Goal: Task Accomplishment & Management: Manage account settings

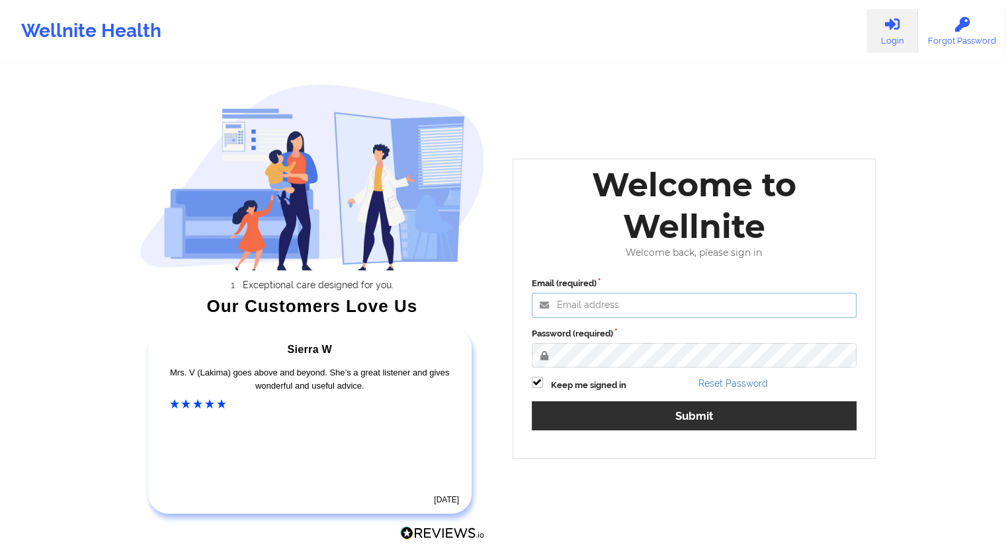
type input "[EMAIL_ADDRESS][DOMAIN_NAME]"
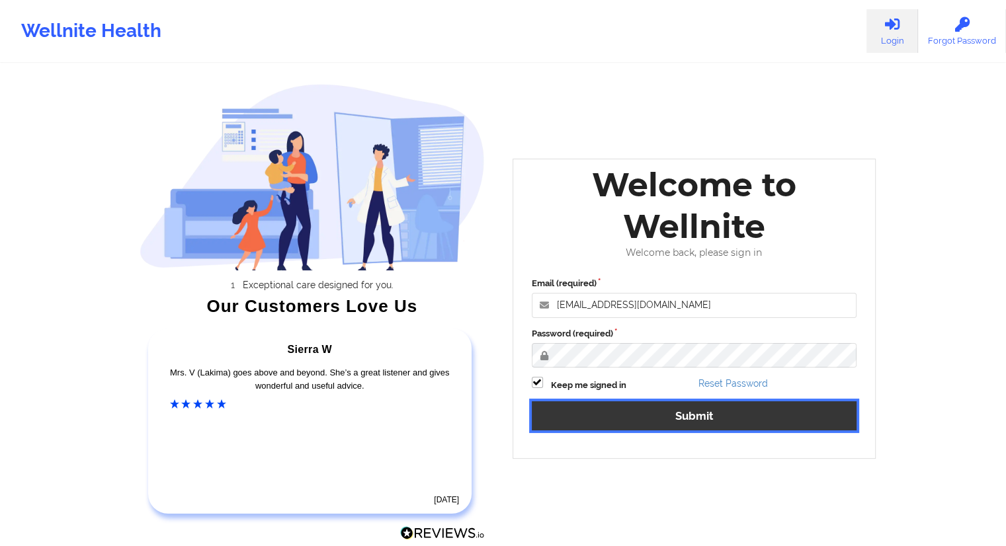
click at [681, 418] on button "Submit" at bounding box center [694, 416] width 325 height 28
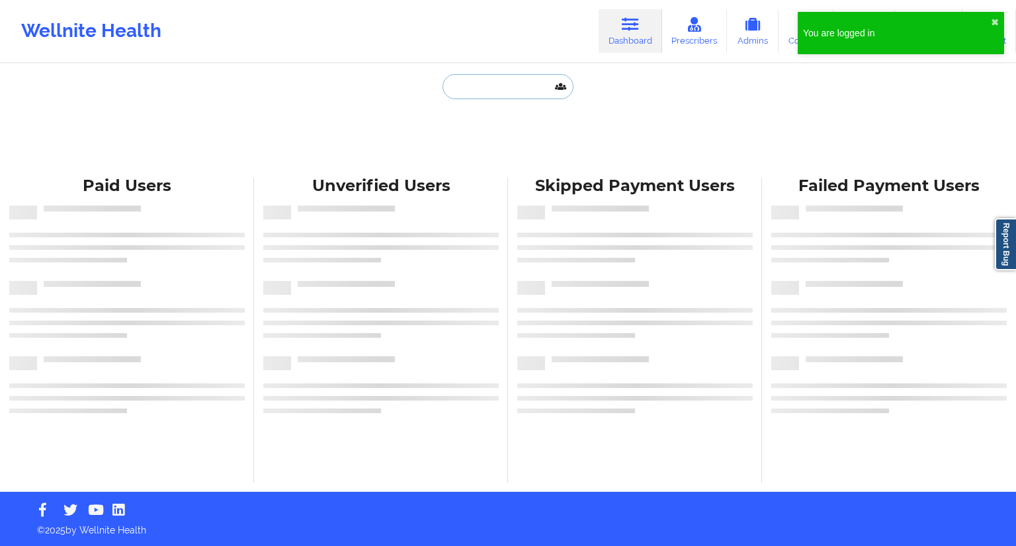
click at [468, 84] on input "text" at bounding box center [508, 86] width 131 height 25
paste input "[PERSON_NAME][EMAIL_ADDRESS][DOMAIN_NAME]"
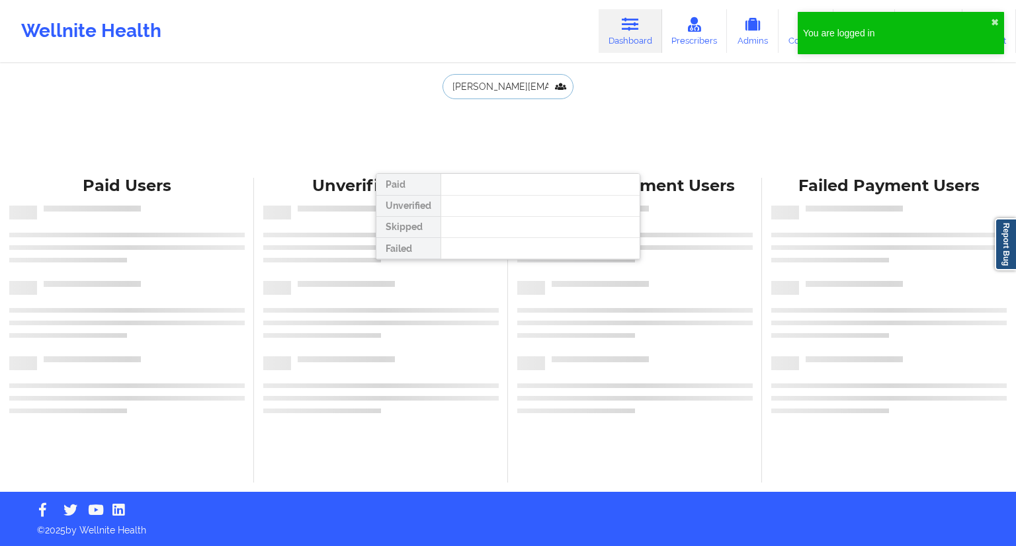
type input "[PERSON_NAME][EMAIL_ADDRESS][DOMAIN_NAME]"
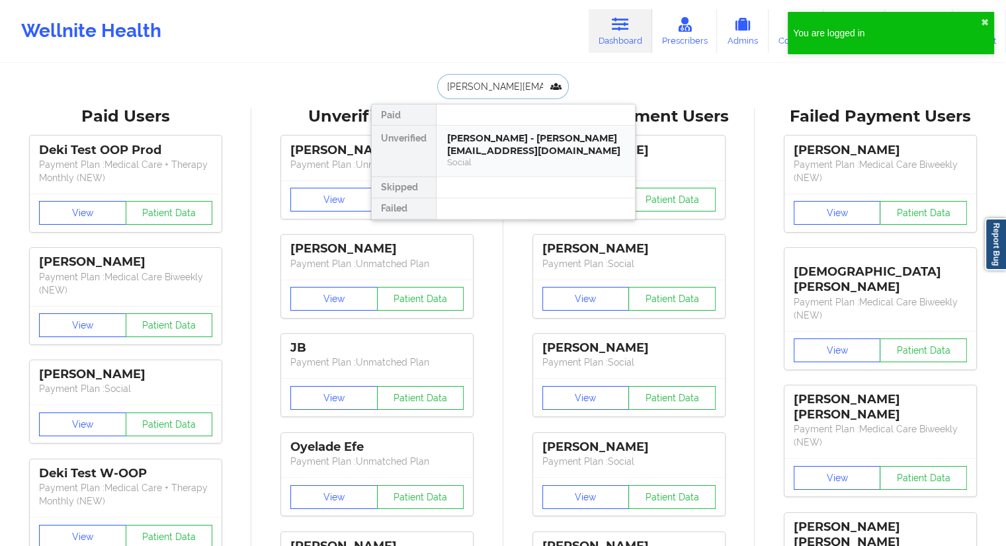
click at [482, 157] on div "Social" at bounding box center [535, 162] width 177 height 11
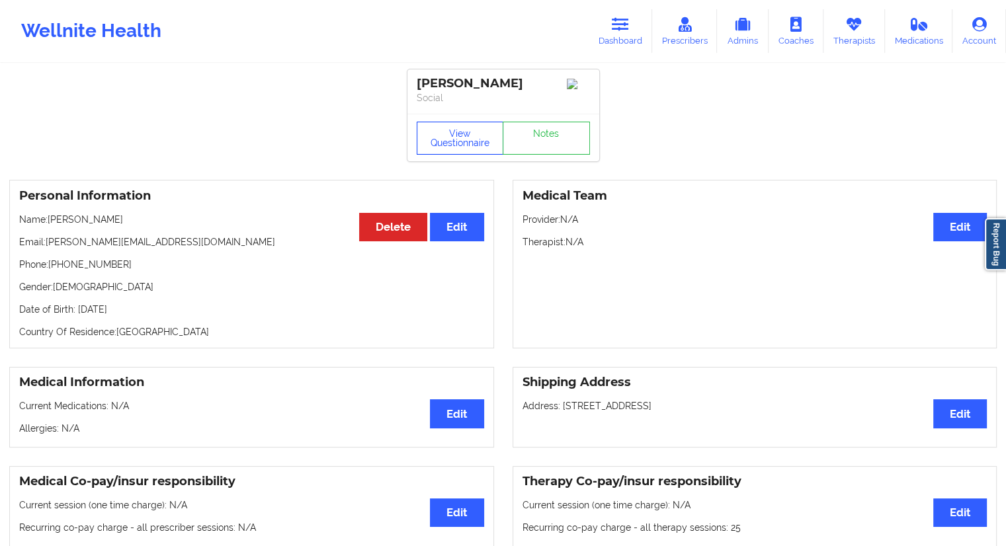
click at [464, 138] on button "View Questionnaire" at bounding box center [460, 138] width 87 height 33
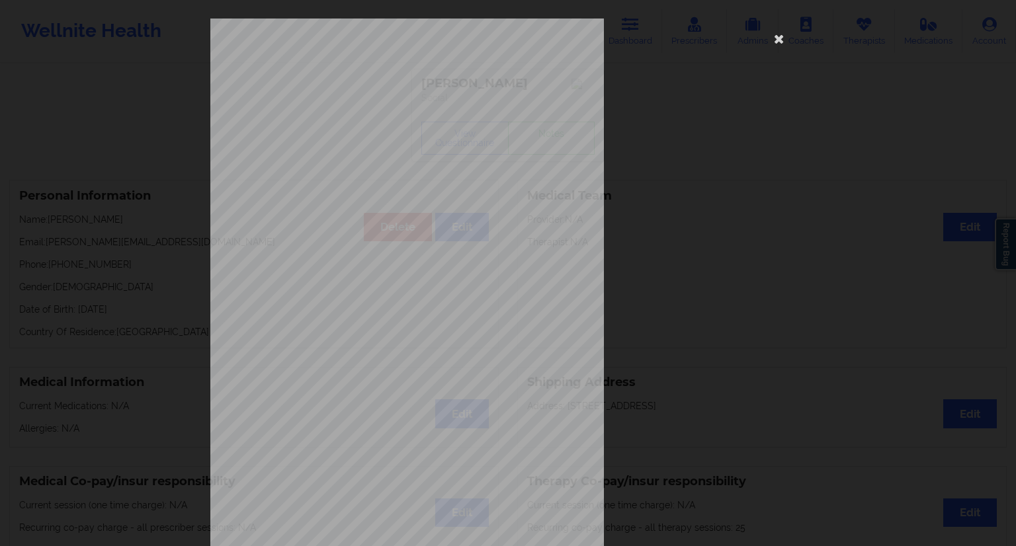
scroll to position [85, 0]
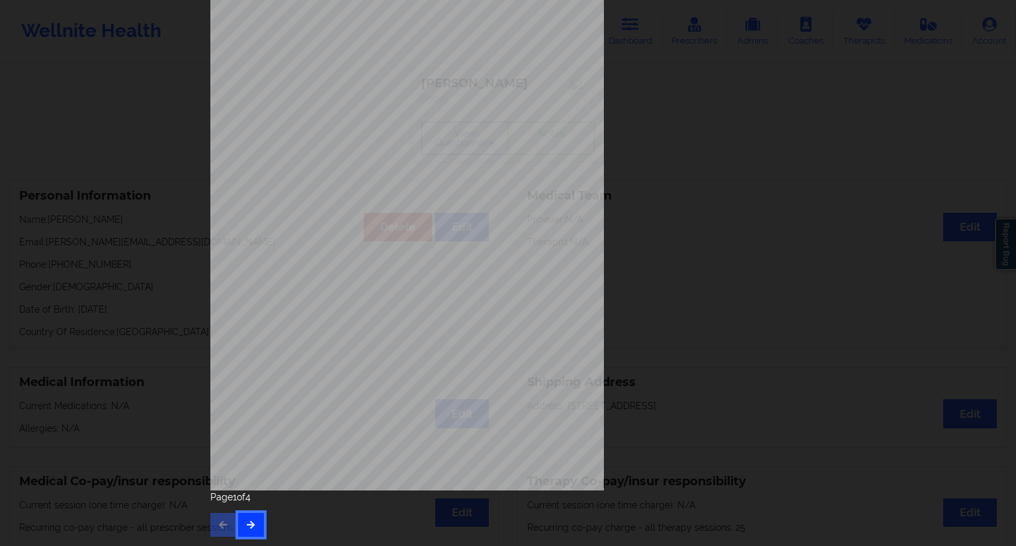
click at [257, 521] on button "button" at bounding box center [251, 525] width 26 height 24
click at [247, 522] on icon "button" at bounding box center [250, 525] width 11 height 8
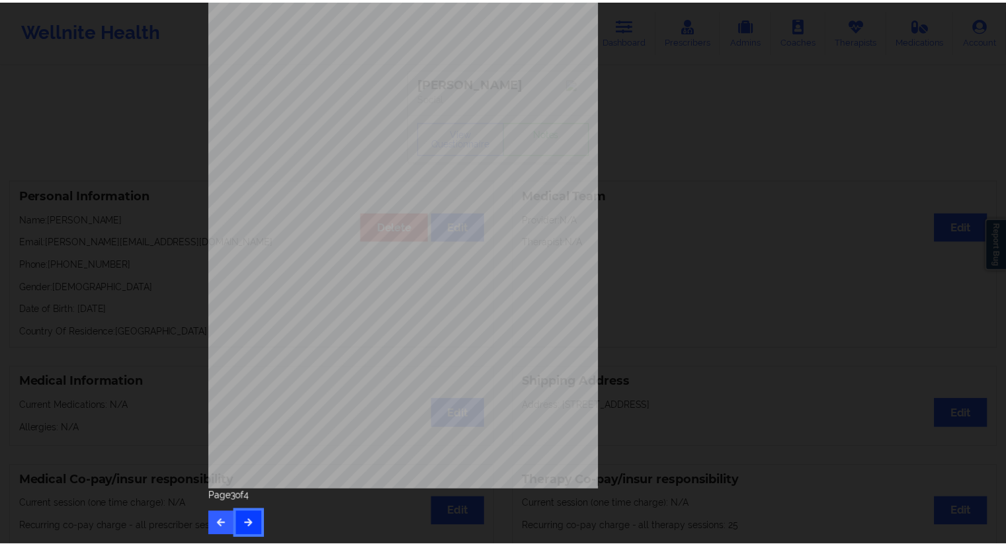
scroll to position [0, 0]
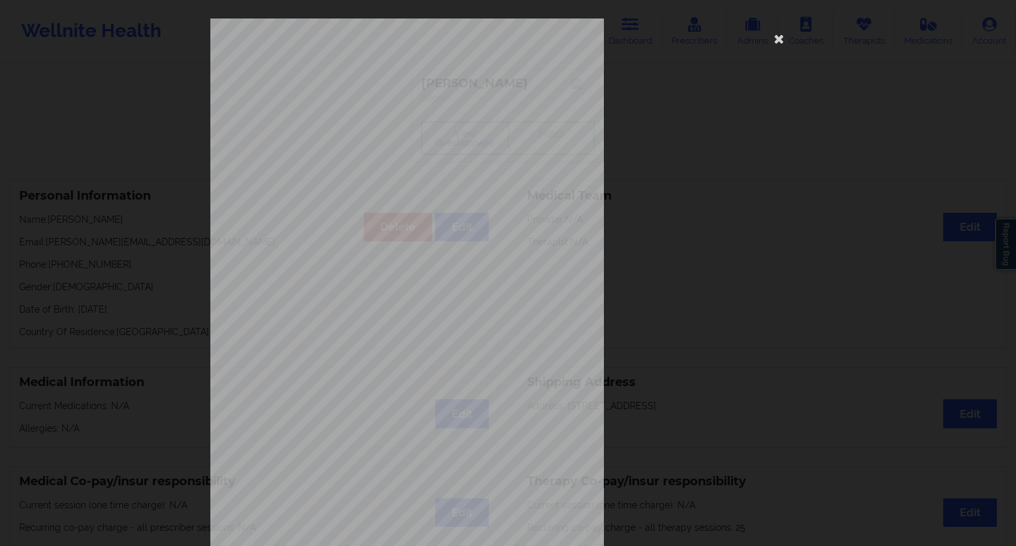
drag, startPoint x: 778, startPoint y: 38, endPoint x: 643, endPoint y: 81, distance: 141.6
click at [778, 38] on icon at bounding box center [779, 38] width 21 height 21
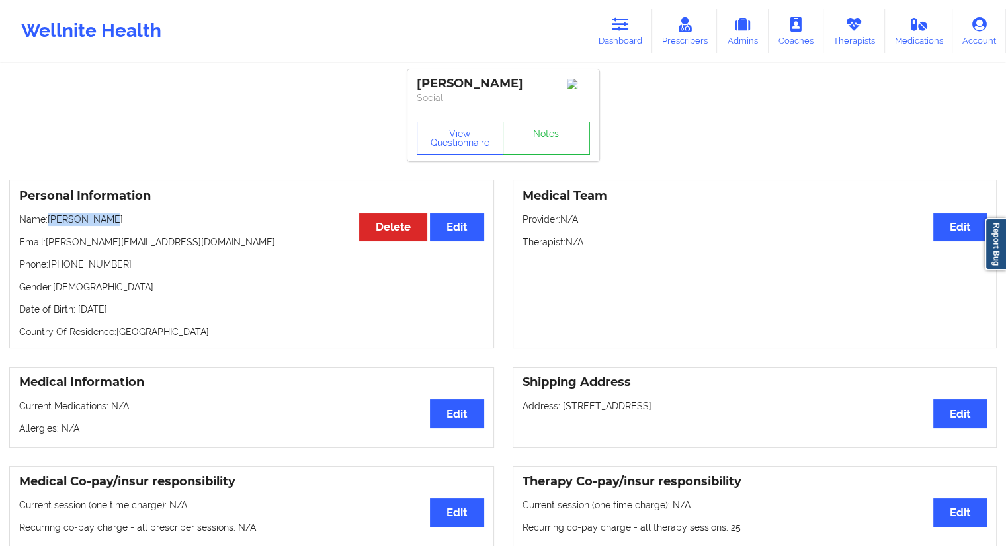
drag, startPoint x: 125, startPoint y: 225, endPoint x: 50, endPoint y: 227, distance: 75.4
click at [50, 226] on p "Name: [PERSON_NAME]" at bounding box center [251, 219] width 465 height 13
copy p "[PERSON_NAME]"
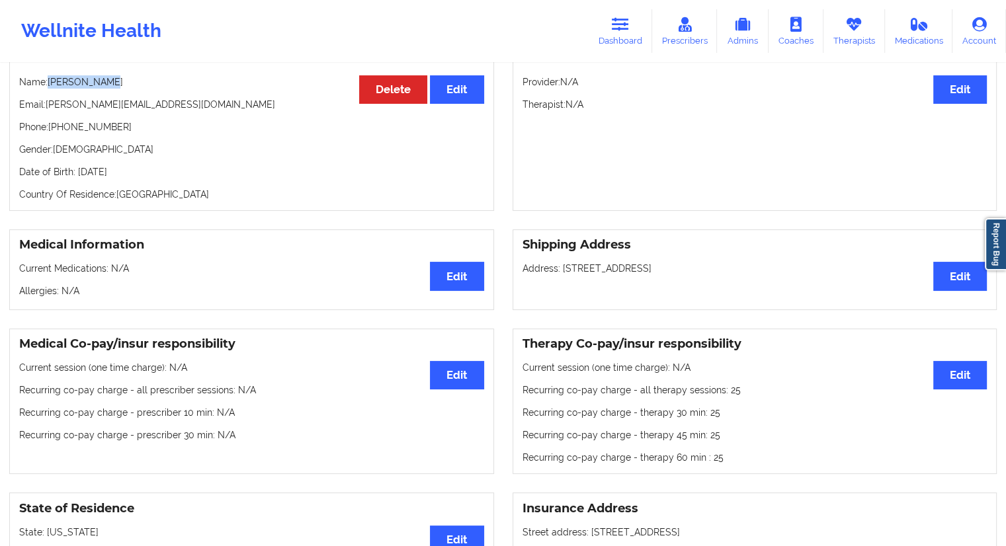
scroll to position [66, 0]
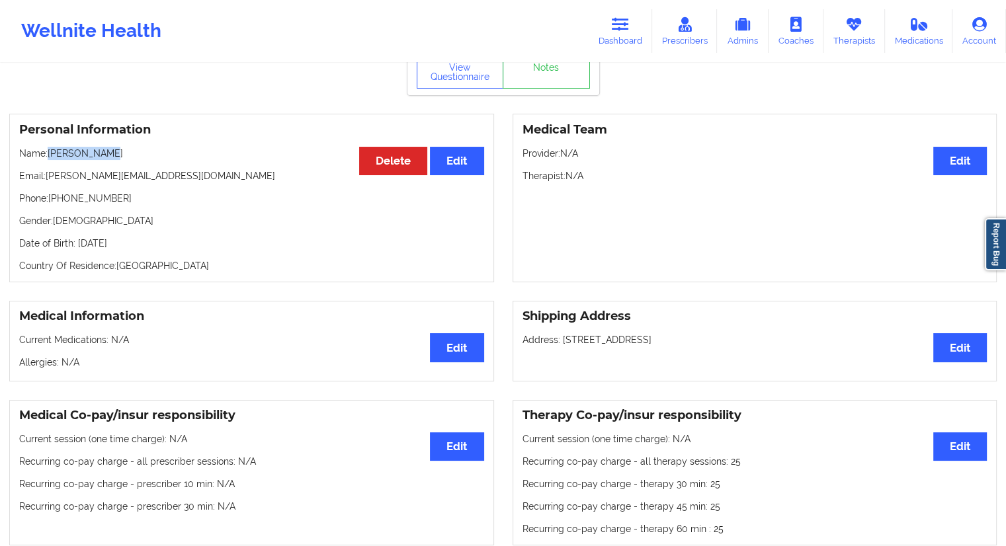
drag, startPoint x: 153, startPoint y: 249, endPoint x: 127, endPoint y: 247, distance: 26.6
click at [127, 247] on p "Date of Birth: [DEMOGRAPHIC_DATA]" at bounding box center [251, 243] width 465 height 13
copy p "1957"
drag, startPoint x: 128, startPoint y: 204, endPoint x: 56, endPoint y: 204, distance: 72.1
click at [52, 204] on p "Phone: [PHONE_NUMBER]" at bounding box center [251, 198] width 465 height 13
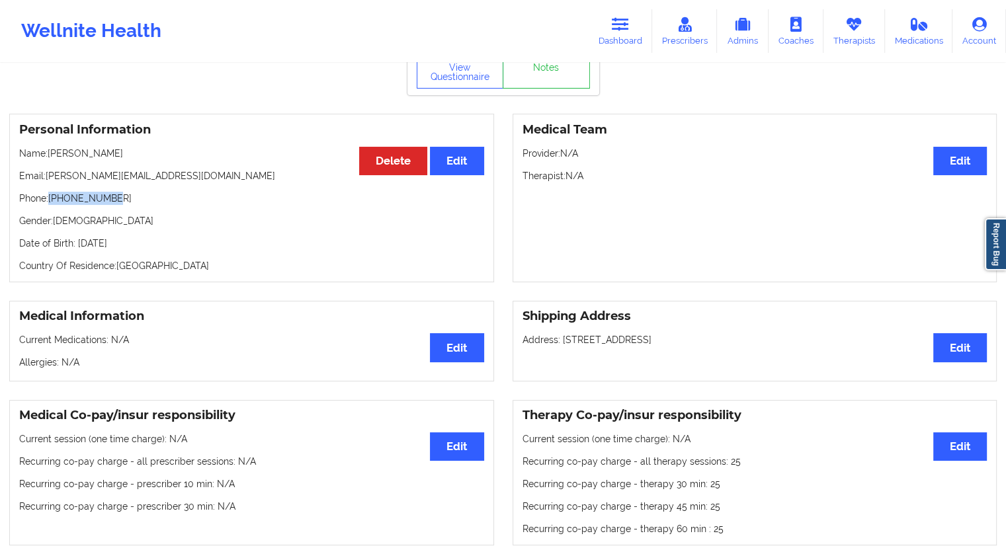
copy p "[PHONE_NUMBER]"
drag, startPoint x: 119, startPoint y: 152, endPoint x: 51, endPoint y: 155, distance: 68.2
click at [51, 155] on p "Name: [PERSON_NAME]" at bounding box center [251, 153] width 465 height 13
copy p "[PERSON_NAME]"
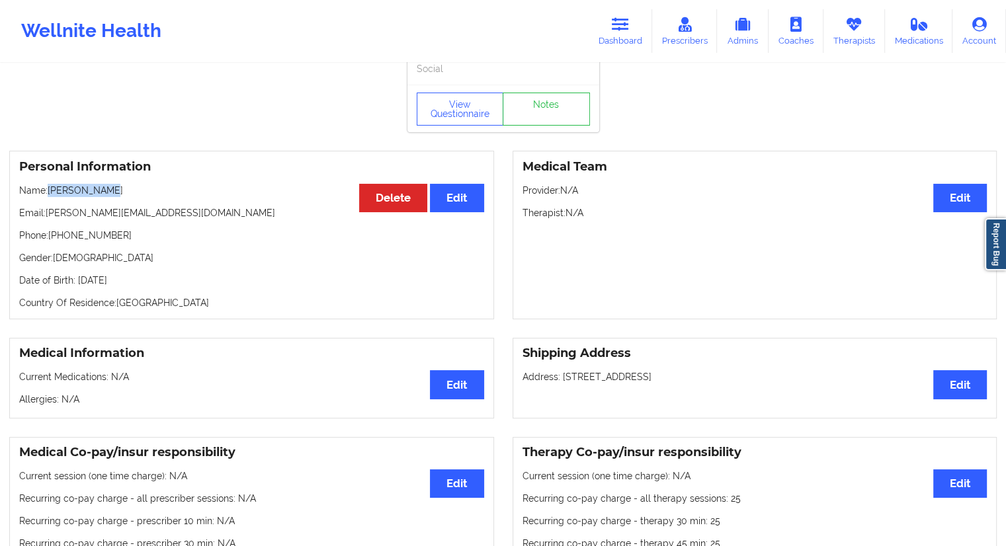
scroll to position [0, 0]
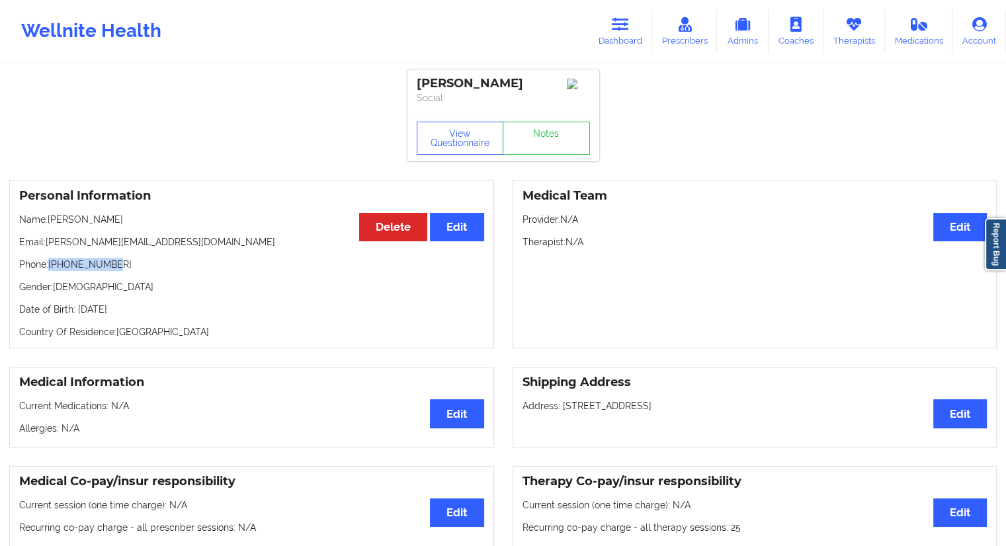
drag, startPoint x: 116, startPoint y: 265, endPoint x: 67, endPoint y: 271, distance: 49.9
click at [52, 265] on p "Phone: [PHONE_NUMBER]" at bounding box center [251, 264] width 465 height 13
copy p "[PHONE_NUMBER]"
click at [484, 125] on button "View Questionnaire" at bounding box center [460, 138] width 87 height 33
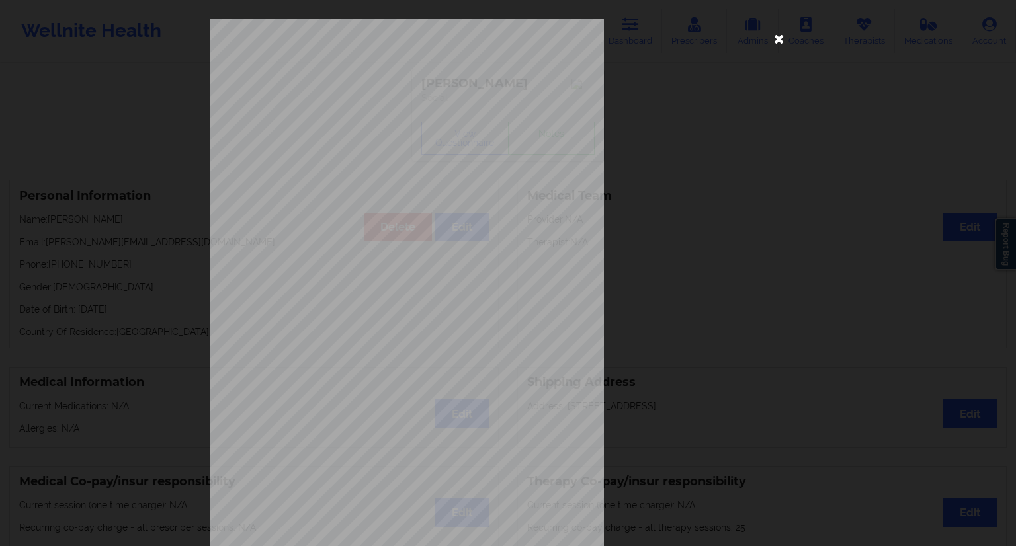
click at [776, 44] on icon at bounding box center [779, 38] width 21 height 21
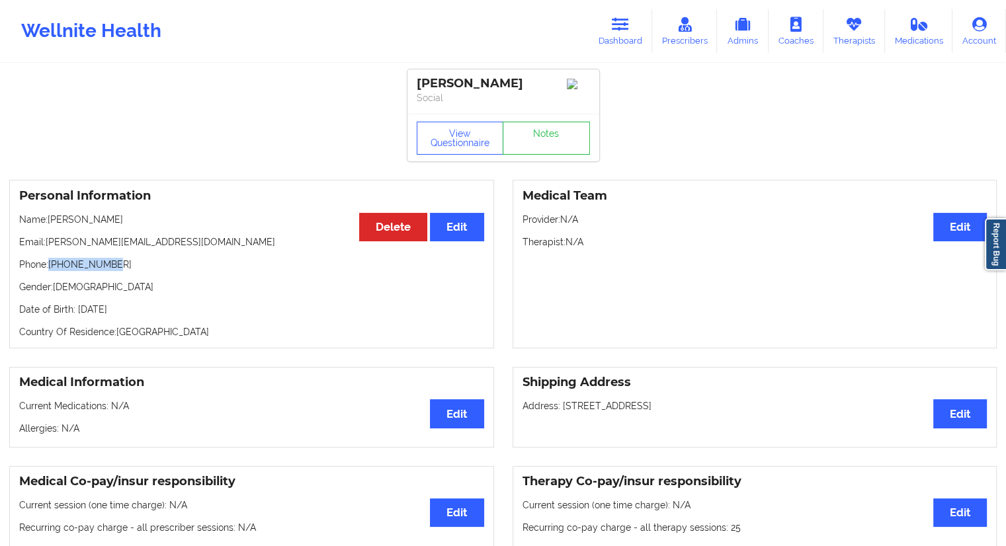
drag, startPoint x: 116, startPoint y: 268, endPoint x: 53, endPoint y: 265, distance: 62.9
click at [53, 265] on p "Phone: [PHONE_NUMBER]" at bounding box center [251, 264] width 465 height 13
copy p "18087471959"
click at [464, 146] on button "View Questionnaire" at bounding box center [460, 138] width 87 height 33
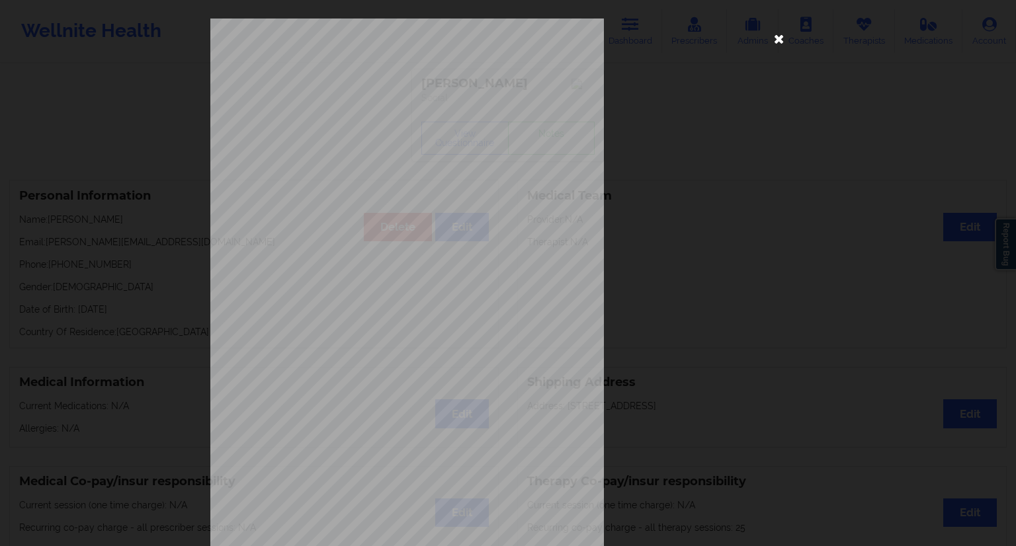
click at [779, 41] on icon at bounding box center [779, 38] width 21 height 21
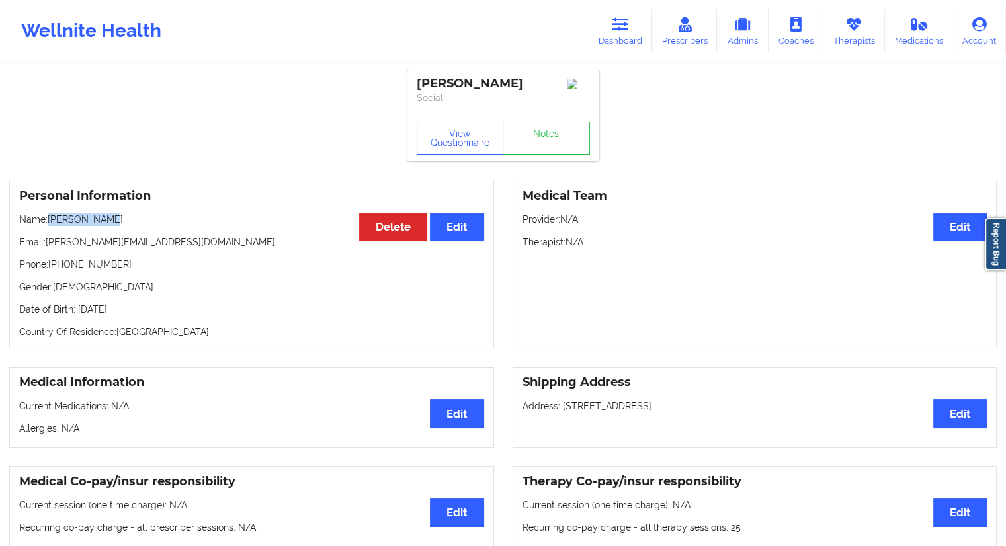
drag, startPoint x: 120, startPoint y: 224, endPoint x: 50, endPoint y: 222, distance: 69.5
click at [50, 222] on p "Name: [PERSON_NAME]" at bounding box center [251, 219] width 465 height 13
copy p "[PERSON_NAME]"
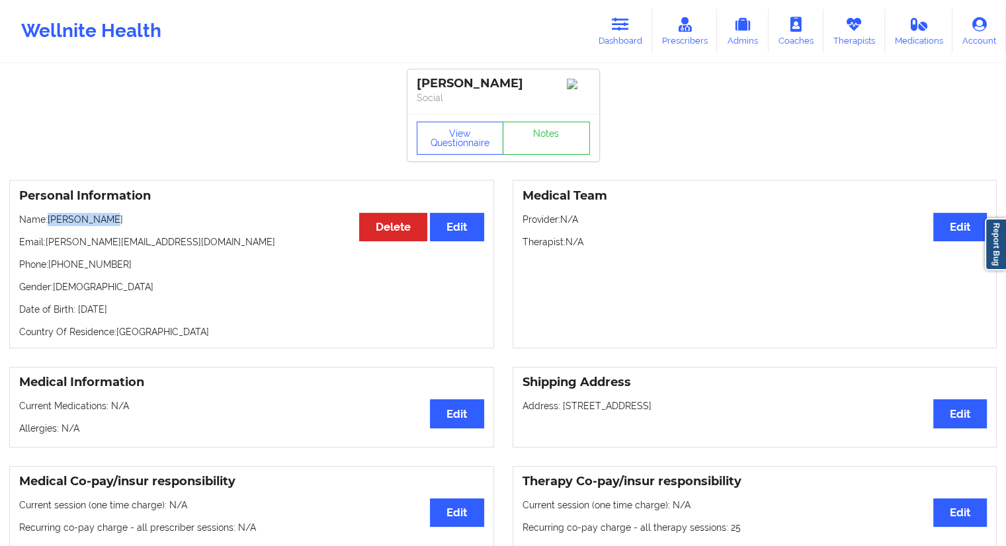
drag, startPoint x: 611, startPoint y: 35, endPoint x: 570, endPoint y: 58, distance: 47.7
click at [611, 36] on link "Dashboard" at bounding box center [621, 31] width 64 height 44
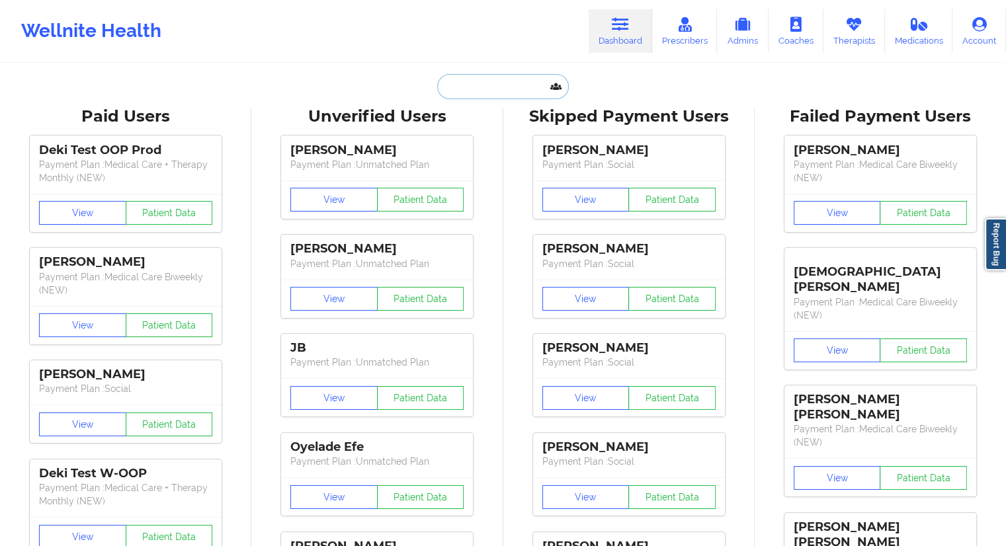
drag, startPoint x: 518, startPoint y: 83, endPoint x: 509, endPoint y: 89, distance: 10.5
click at [517, 83] on input "text" at bounding box center [502, 86] width 131 height 25
paste input "[PERSON_NAME]"
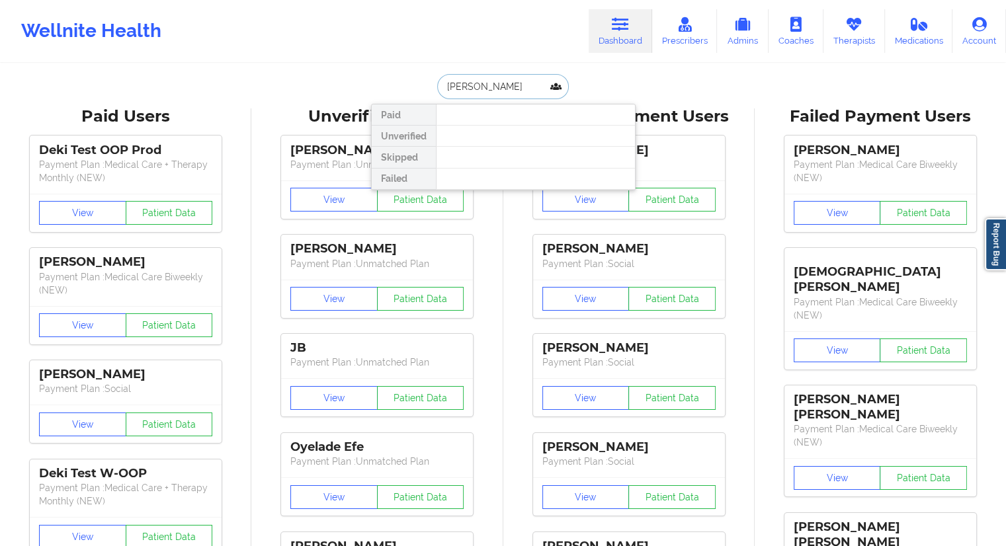
drag, startPoint x: 534, startPoint y: 85, endPoint x: 415, endPoint y: 96, distance: 119.6
click at [420, 95] on div "[PERSON_NAME] Paid Unverified Skipped Failed" at bounding box center [503, 86] width 265 height 25
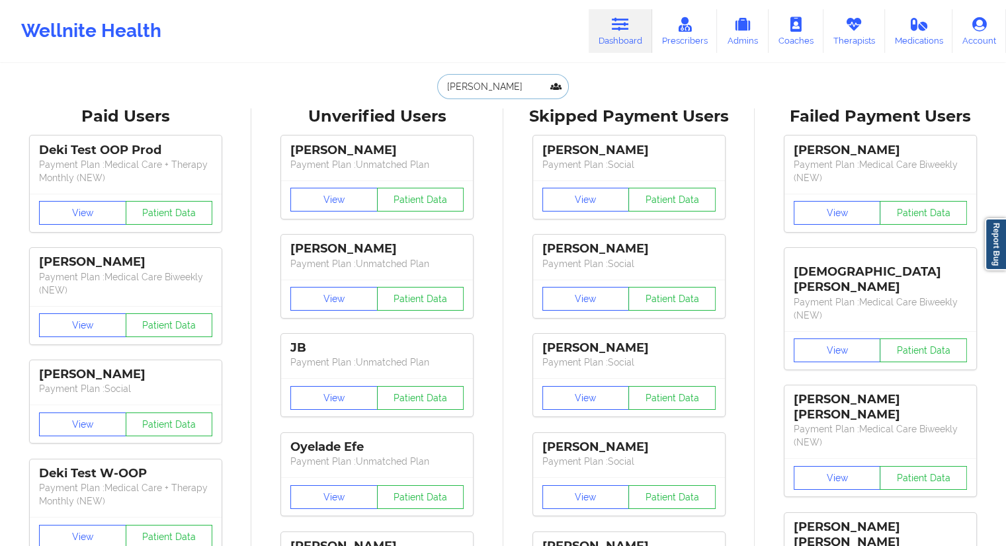
paste input "[EMAIL_ADDRESS][DOMAIN_NAME]"
type input "[EMAIL_ADDRESS][DOMAIN_NAME]"
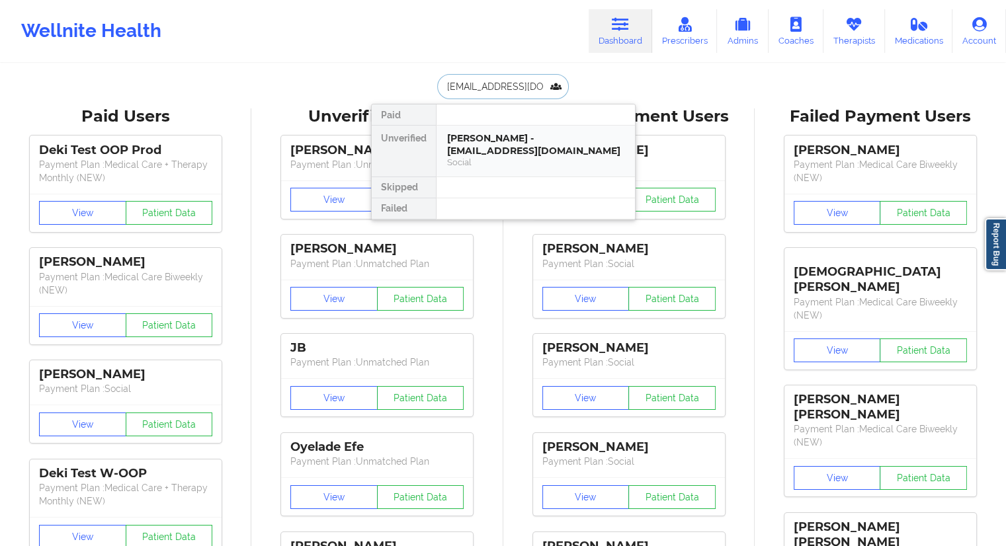
click at [452, 142] on div "[PERSON_NAME] - [EMAIL_ADDRESS][DOMAIN_NAME]" at bounding box center [535, 144] width 177 height 24
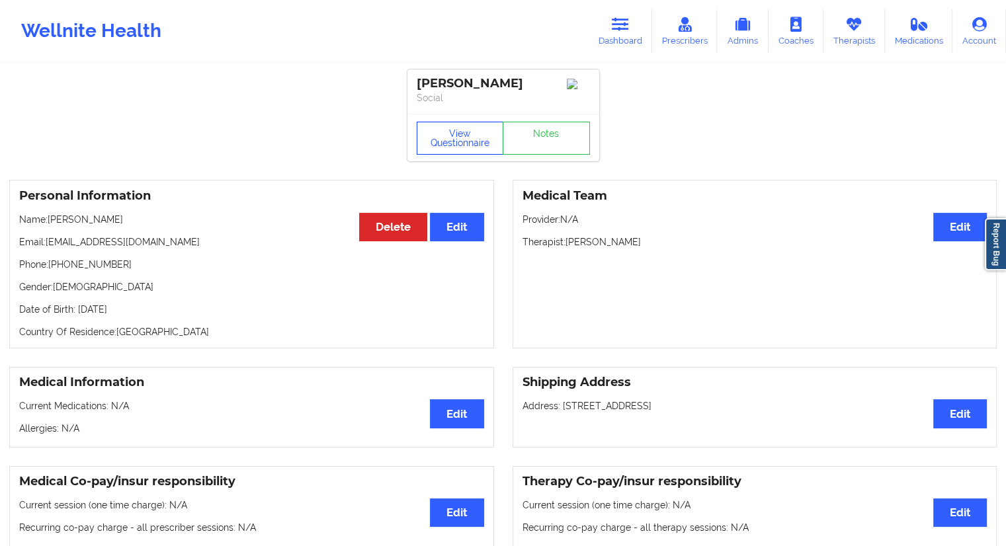
click at [454, 151] on button "View Questionnaire" at bounding box center [460, 138] width 87 height 33
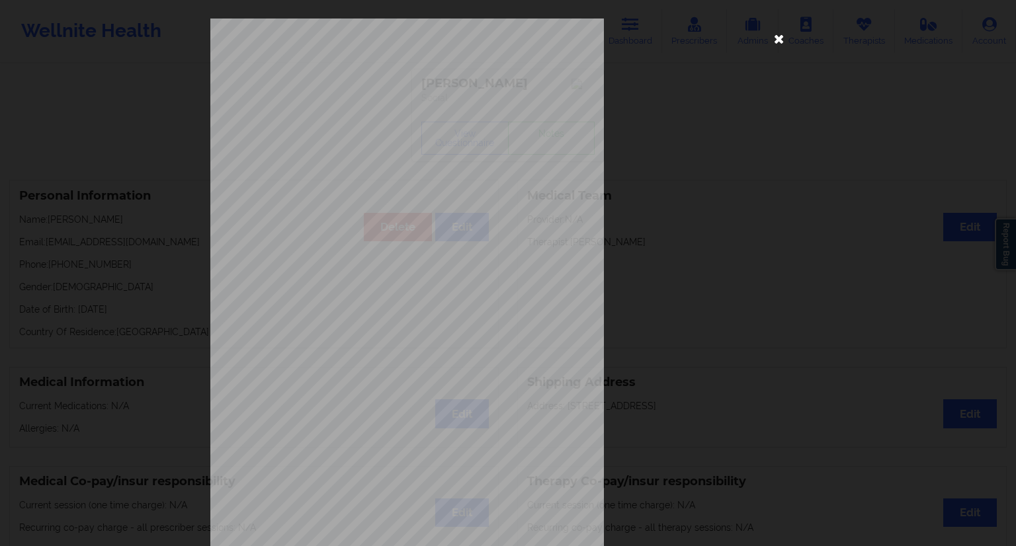
click at [778, 43] on icon at bounding box center [779, 38] width 21 height 21
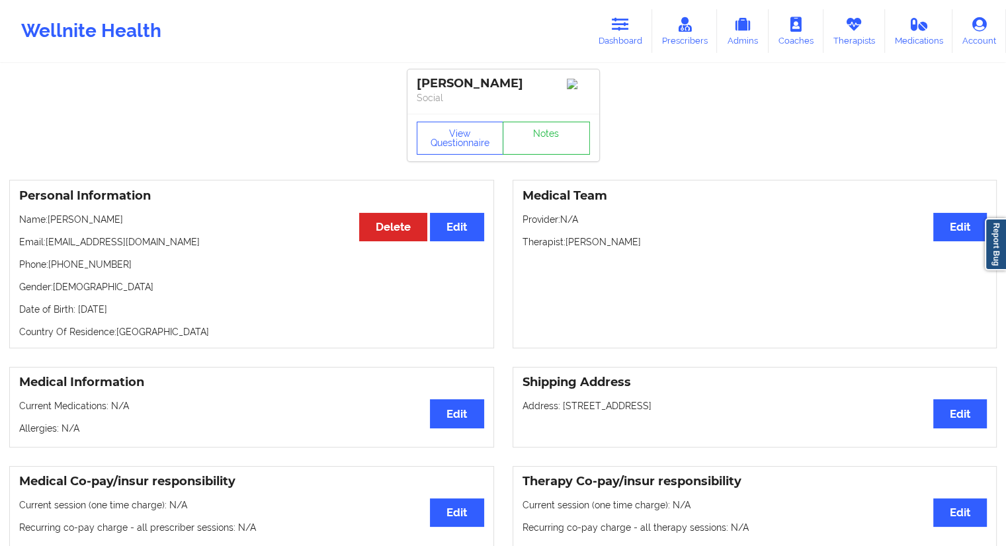
drag, startPoint x: 144, startPoint y: 220, endPoint x: 50, endPoint y: 224, distance: 94.0
click at [50, 224] on p "Name: [PERSON_NAME]" at bounding box center [251, 219] width 465 height 13
click at [468, 140] on button "View Questionnaire" at bounding box center [460, 138] width 87 height 33
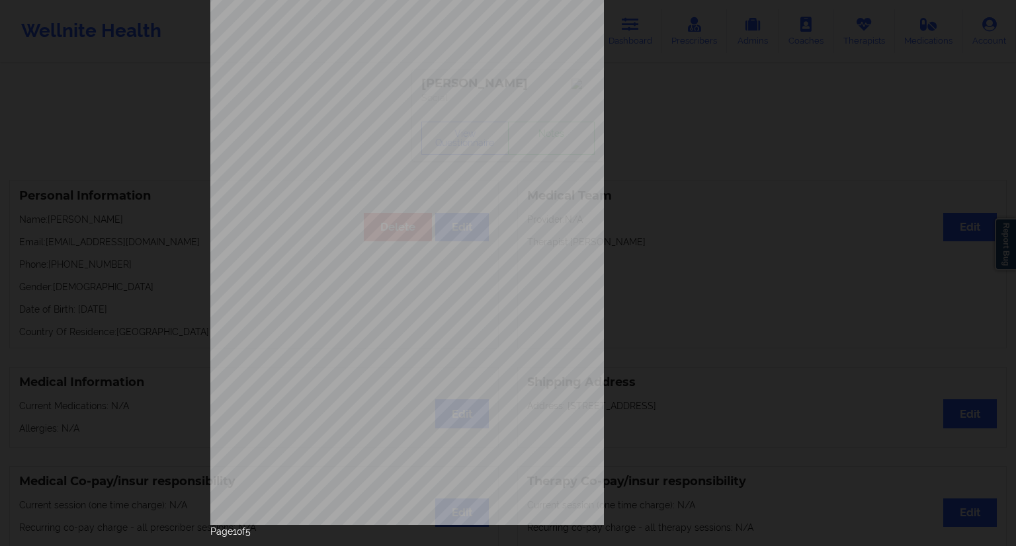
scroll to position [85, 0]
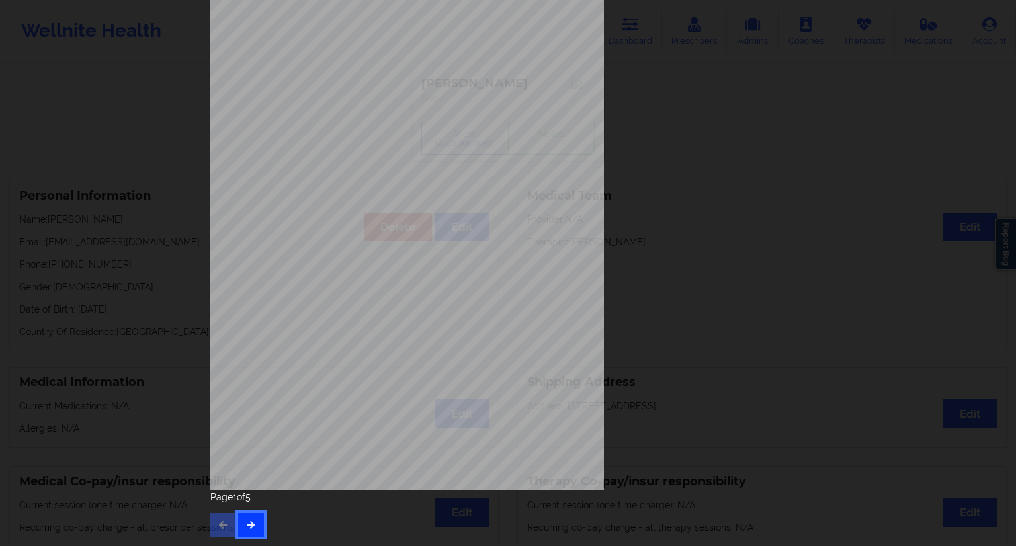
click at [256, 531] on button "button" at bounding box center [251, 525] width 26 height 24
click at [253, 538] on div "Feeling nervous, anxious, or on edge Not being able to stop or control worrying…" at bounding box center [508, 236] width 614 height 622
click at [249, 525] on icon "button" at bounding box center [250, 525] width 11 height 8
click at [238, 531] on button "button" at bounding box center [251, 525] width 26 height 24
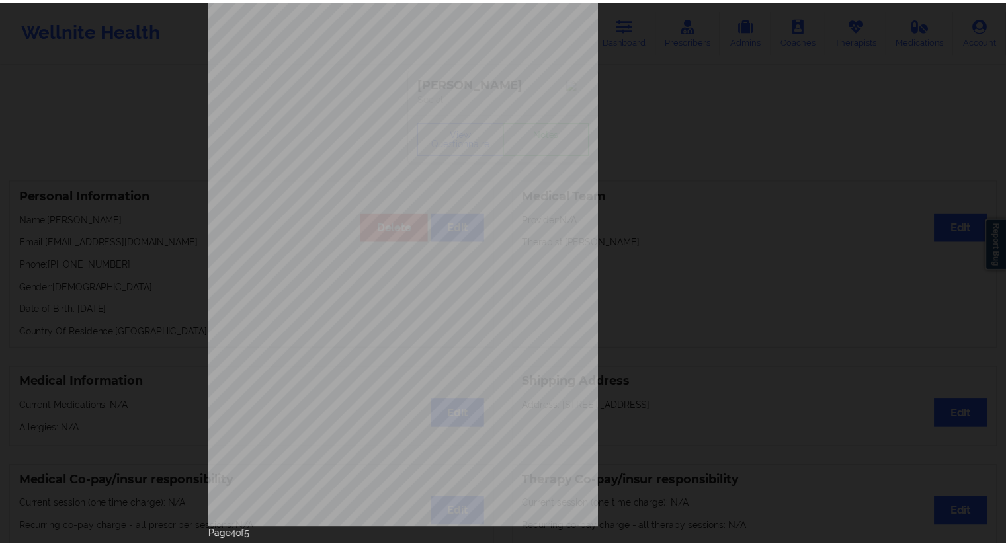
scroll to position [0, 0]
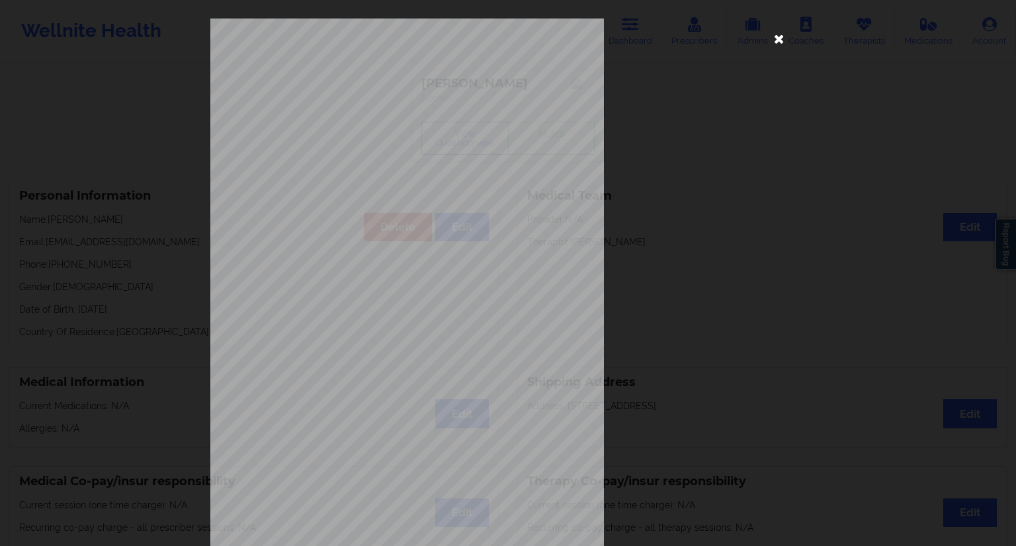
click at [773, 38] on icon at bounding box center [779, 38] width 21 height 21
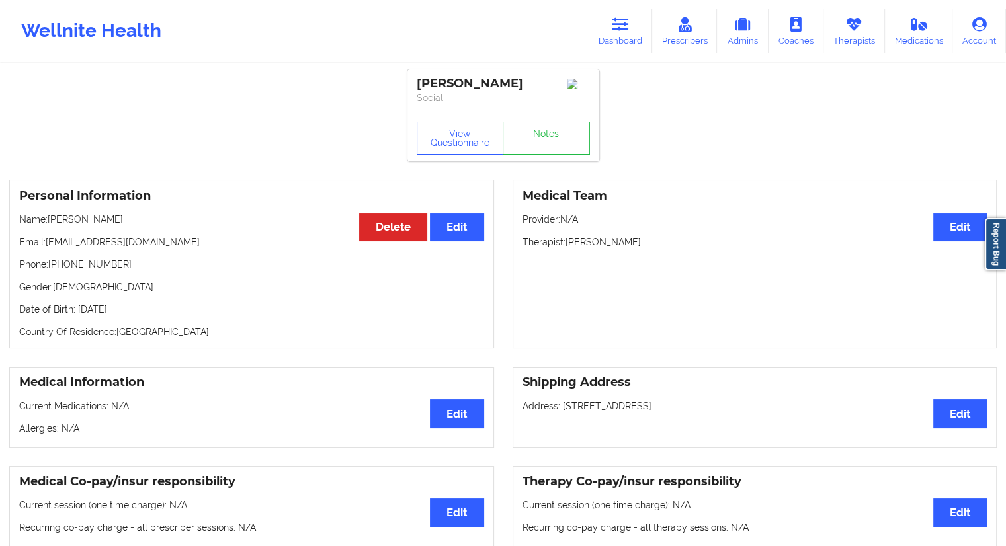
drag, startPoint x: 142, startPoint y: 218, endPoint x: 52, endPoint y: 218, distance: 89.3
click at [52, 218] on p "Name: [PERSON_NAME]" at bounding box center [251, 219] width 465 height 13
drag, startPoint x: 161, startPoint y: 308, endPoint x: 139, endPoint y: 308, distance: 22.5
click at [139, 308] on p "Date of Birth: [DEMOGRAPHIC_DATA]" at bounding box center [251, 309] width 465 height 13
drag, startPoint x: 124, startPoint y: 271, endPoint x: 52, endPoint y: 265, distance: 72.3
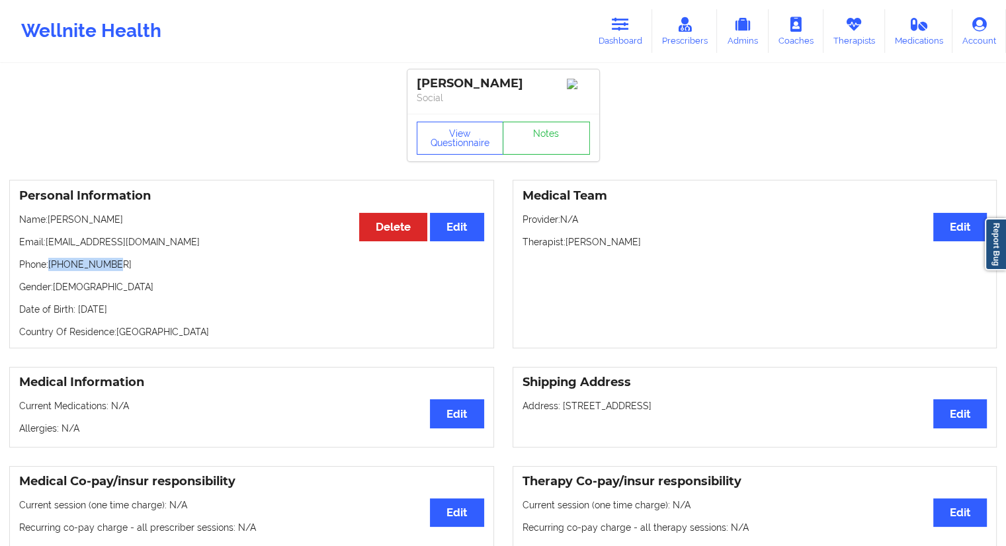
click at [52, 265] on p "Phone: [PHONE_NUMBER]" at bounding box center [251, 264] width 465 height 13
click at [615, 48] on link "Dashboard" at bounding box center [621, 31] width 64 height 44
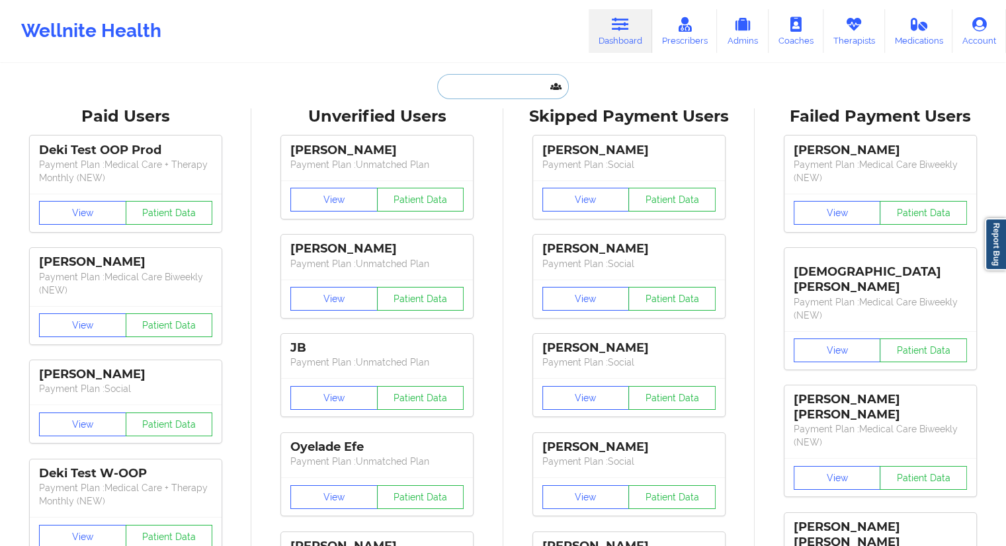
click at [526, 79] on input "text" at bounding box center [502, 86] width 131 height 25
paste input "[EMAIL_ADDRESS][DOMAIN_NAME]"
type input "[EMAIL_ADDRESS][DOMAIN_NAME]"
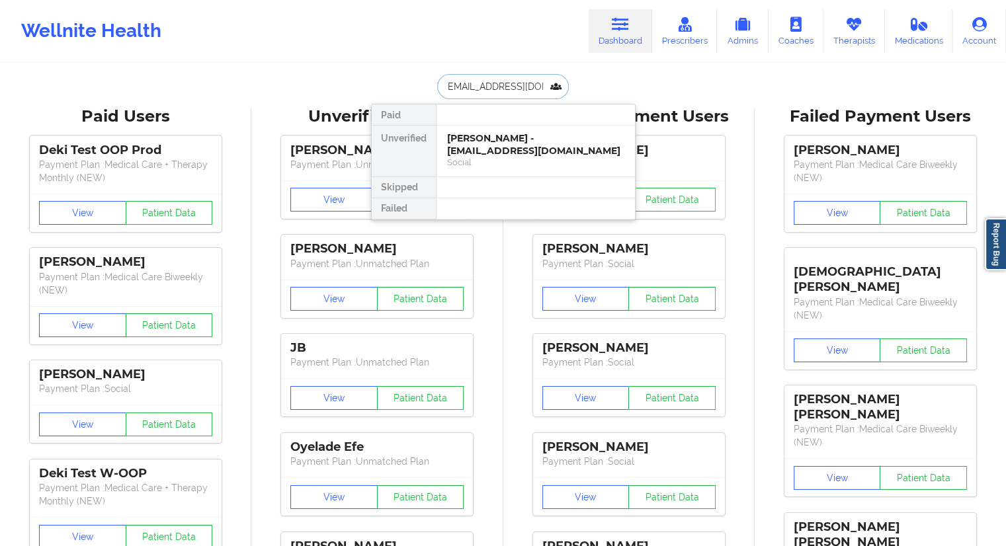
click at [490, 153] on div "[PERSON_NAME] - [EMAIL_ADDRESS][DOMAIN_NAME]" at bounding box center [535, 144] width 177 height 24
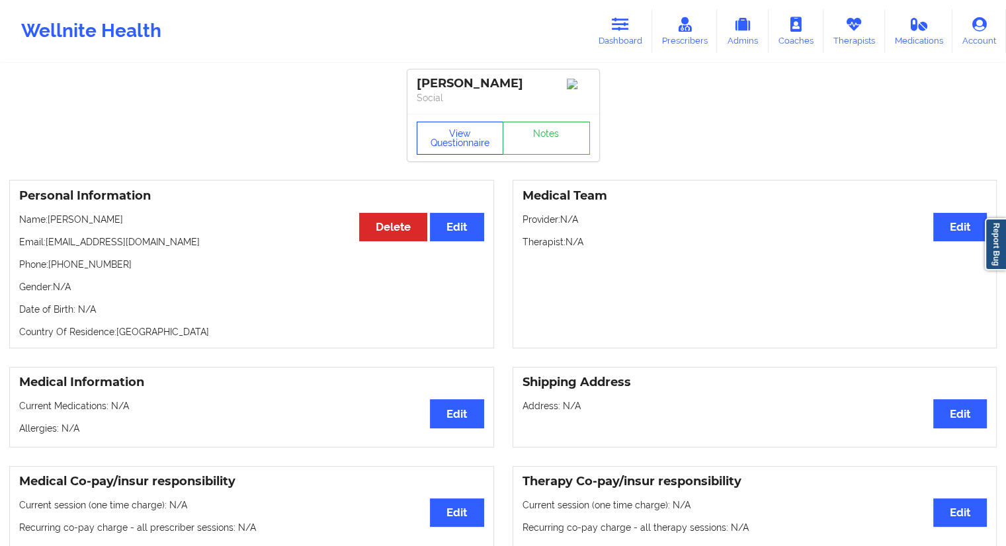
click at [452, 155] on button "View Questionnaire" at bounding box center [460, 138] width 87 height 33
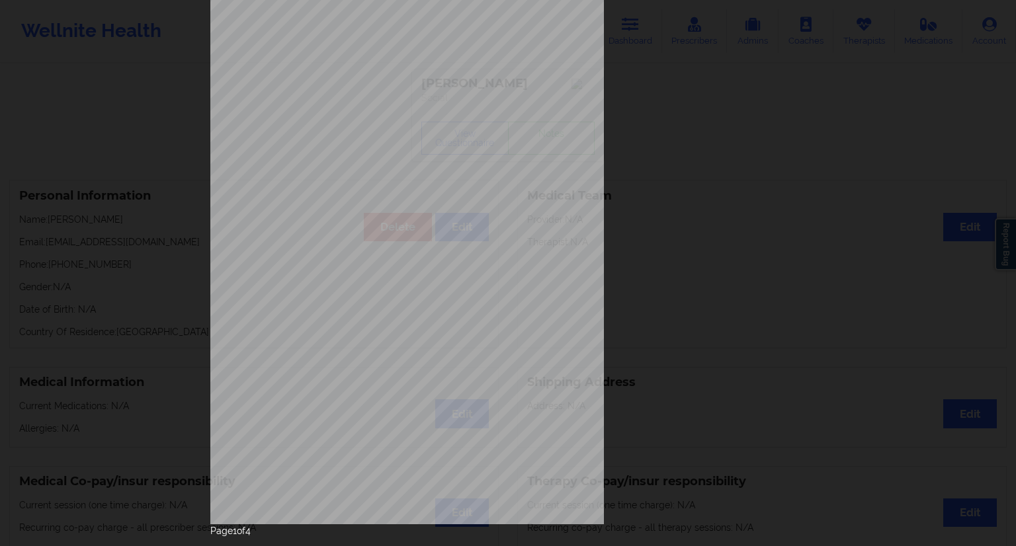
scroll to position [85, 0]
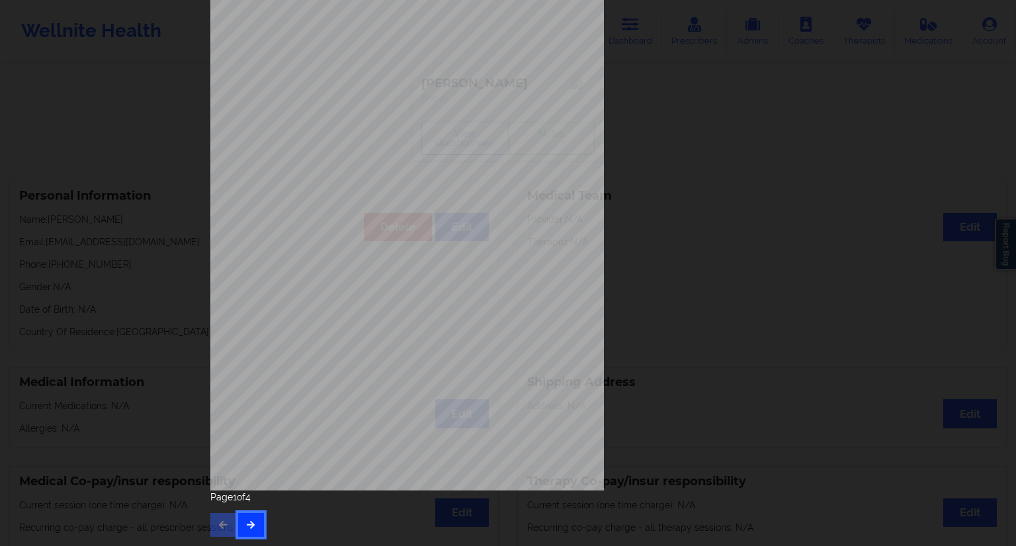
click at [249, 527] on icon "button" at bounding box center [250, 525] width 11 height 8
click at [253, 523] on icon "button" at bounding box center [250, 525] width 11 height 8
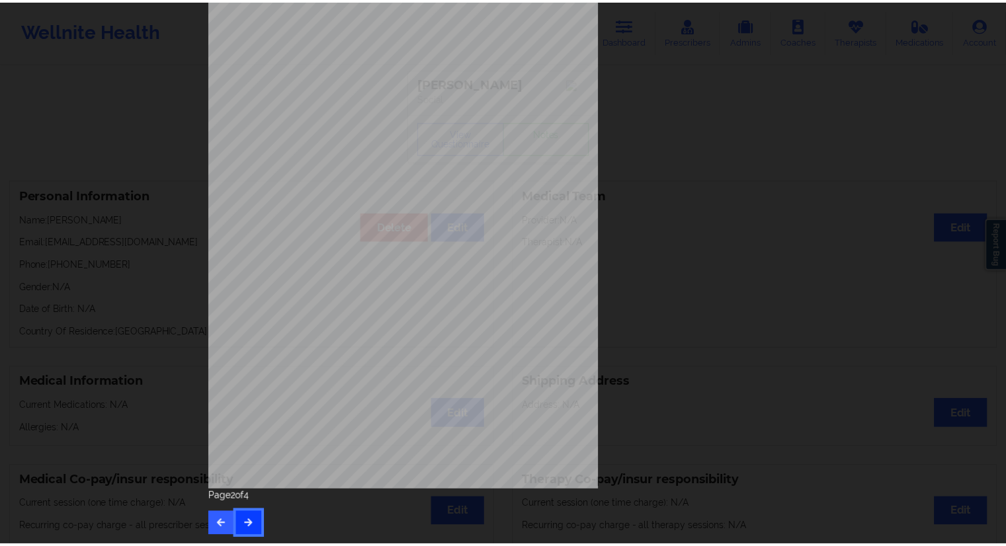
scroll to position [0, 0]
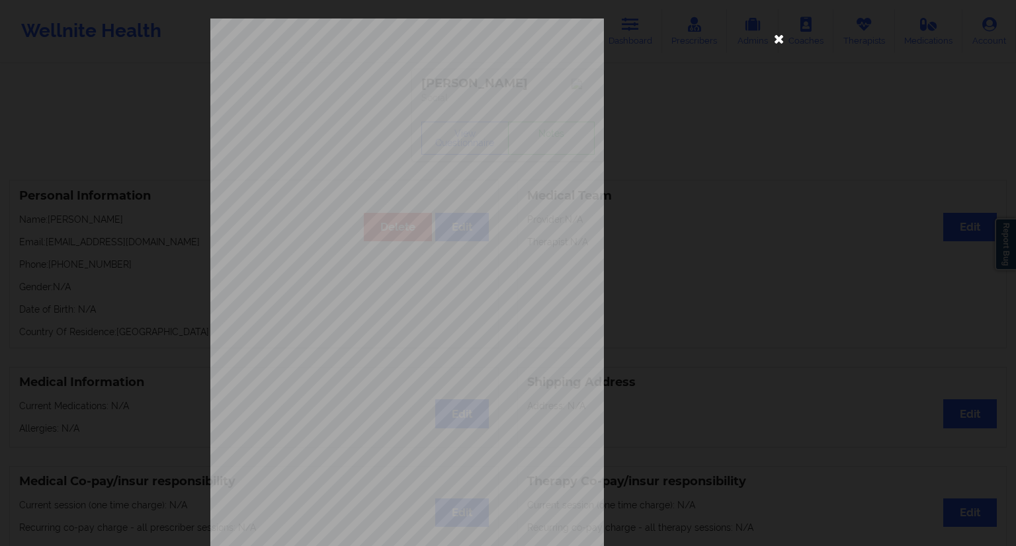
click at [779, 41] on icon at bounding box center [779, 38] width 21 height 21
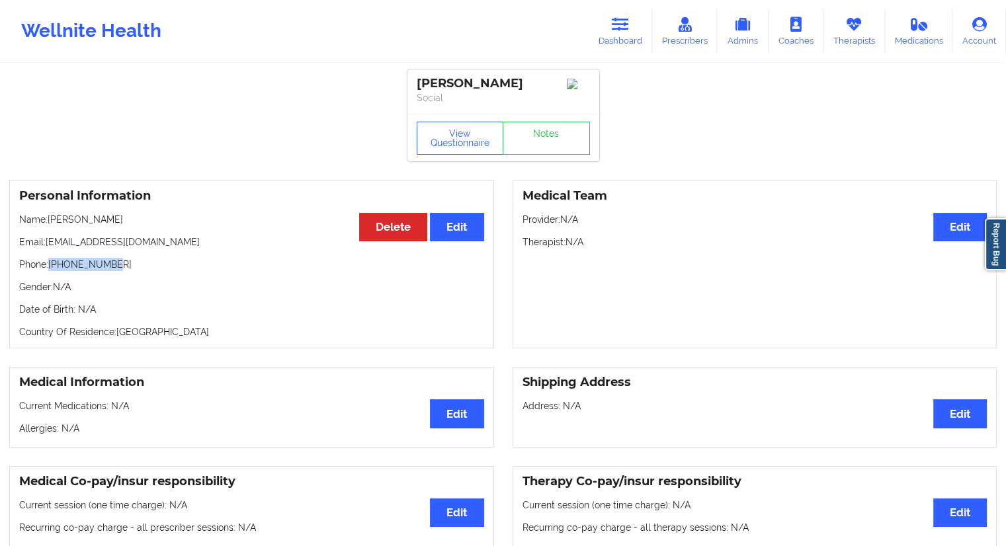
drag, startPoint x: 147, startPoint y: 258, endPoint x: 52, endPoint y: 271, distance: 96.1
click at [52, 271] on div "Personal Information Edit Delete Name: [PERSON_NAME] Email: [EMAIL_ADDRESS][DOM…" at bounding box center [251, 264] width 485 height 169
drag, startPoint x: 103, startPoint y: 223, endPoint x: 50, endPoint y: 218, distance: 53.1
click at [50, 218] on p "Name: [PERSON_NAME]" at bounding box center [251, 219] width 465 height 13
click at [463, 143] on button "View Questionnaire" at bounding box center [460, 138] width 87 height 33
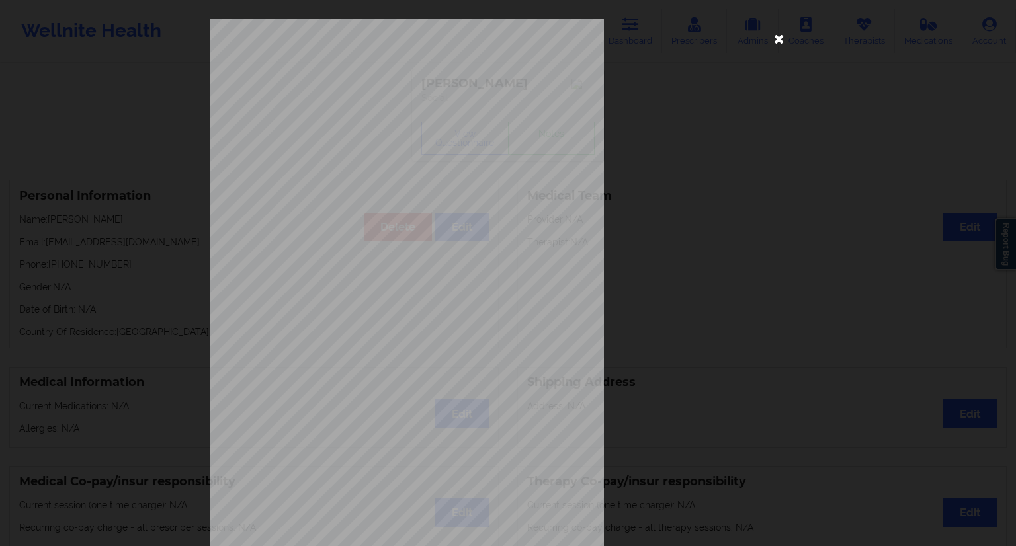
click at [781, 35] on icon at bounding box center [779, 38] width 21 height 21
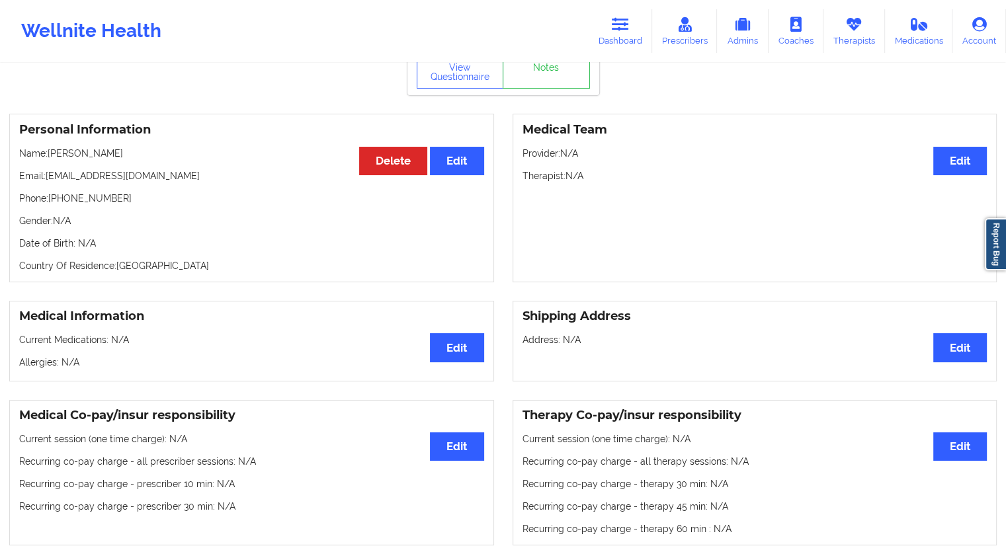
scroll to position [198, 0]
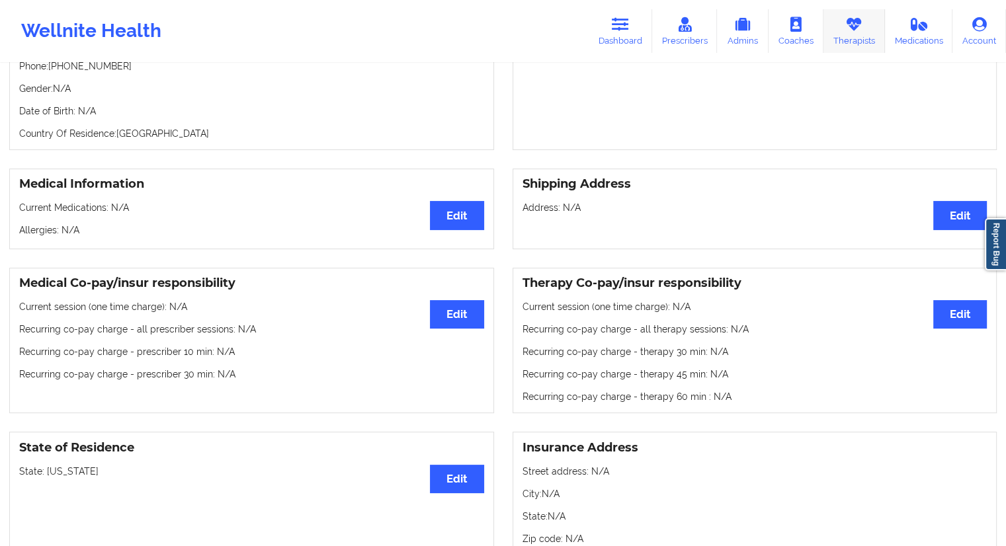
click at [869, 32] on link "Therapists" at bounding box center [855, 31] width 62 height 44
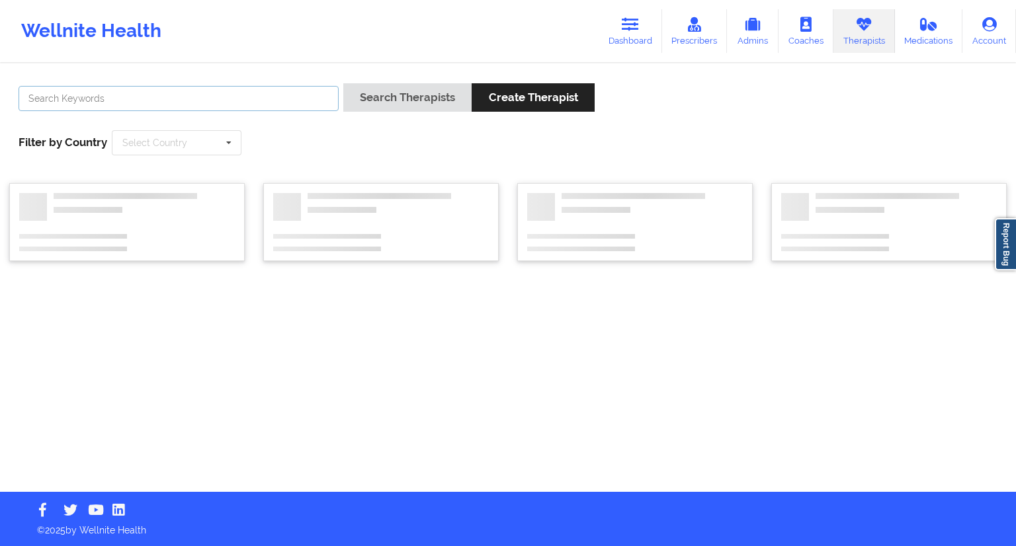
click at [233, 98] on input "text" at bounding box center [179, 98] width 320 height 25
paste input "[PERSON_NAME]"
type input "[PERSON_NAME]"
click at [390, 97] on button "Search Therapists" at bounding box center [407, 97] width 128 height 28
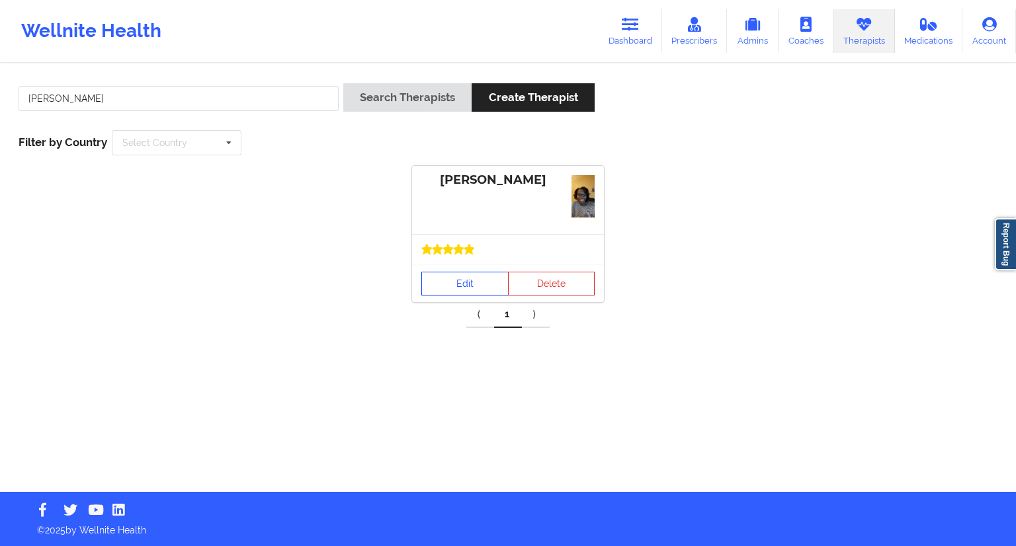
click at [463, 289] on link "Edit" at bounding box center [464, 284] width 87 height 24
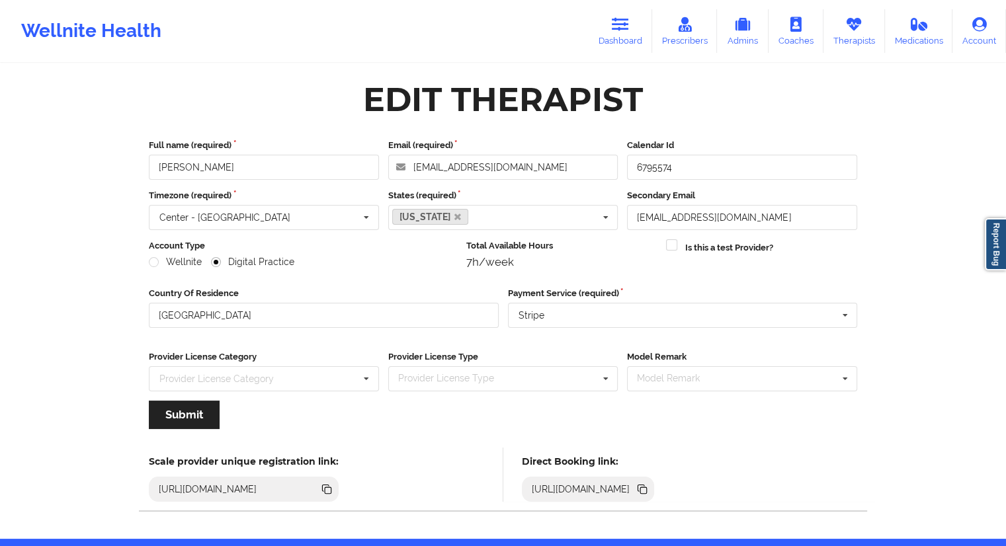
click at [645, 485] on icon at bounding box center [641, 488] width 7 height 7
drag, startPoint x: 860, startPoint y: 32, endPoint x: 836, endPoint y: 43, distance: 26.1
click at [860, 32] on link "Therapists" at bounding box center [855, 31] width 62 height 44
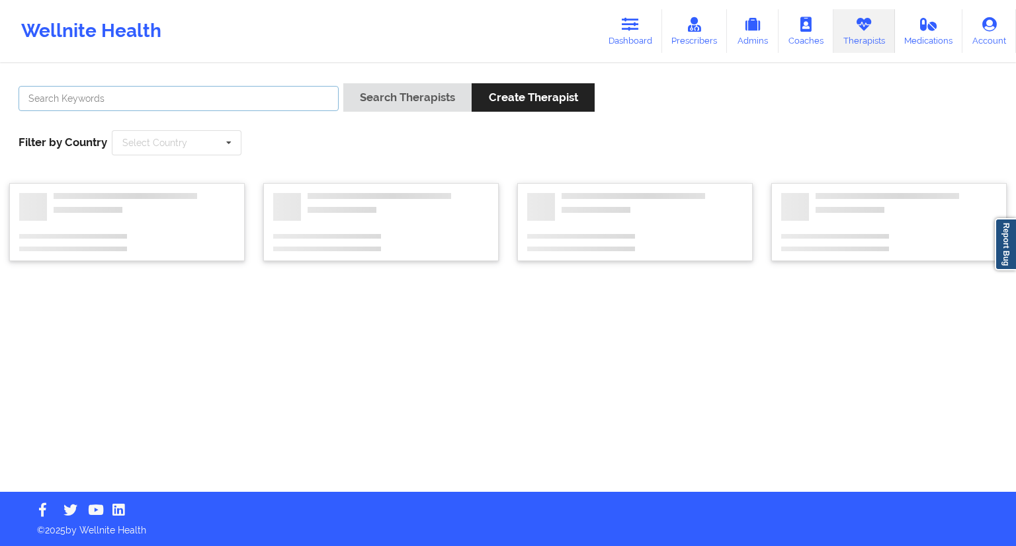
click at [204, 105] on input "text" at bounding box center [179, 98] width 320 height 25
paste input "[PERSON_NAME]"
type input "[PERSON_NAME]"
click at [356, 99] on button "Search Therapists" at bounding box center [407, 97] width 128 height 28
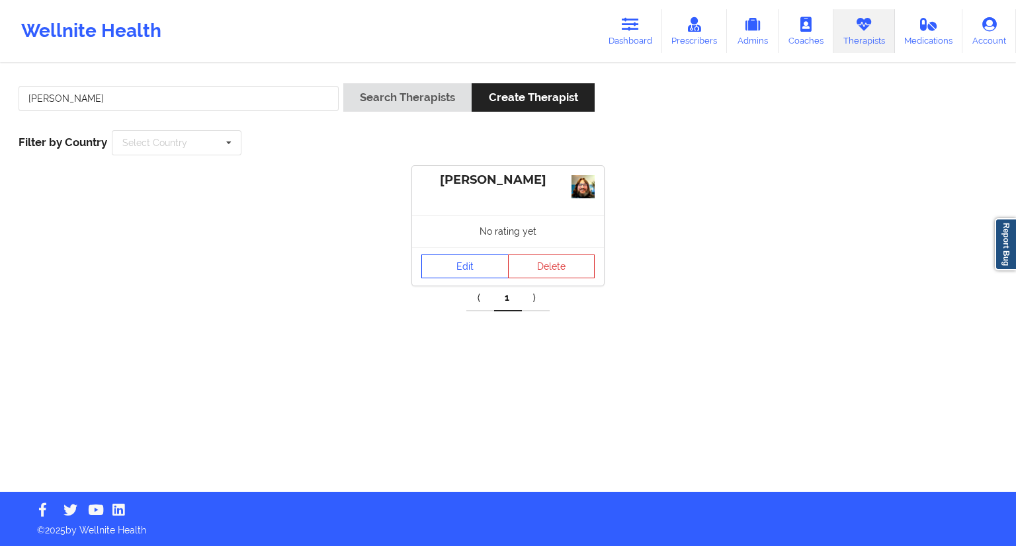
click at [447, 268] on link "Edit" at bounding box center [464, 267] width 87 height 24
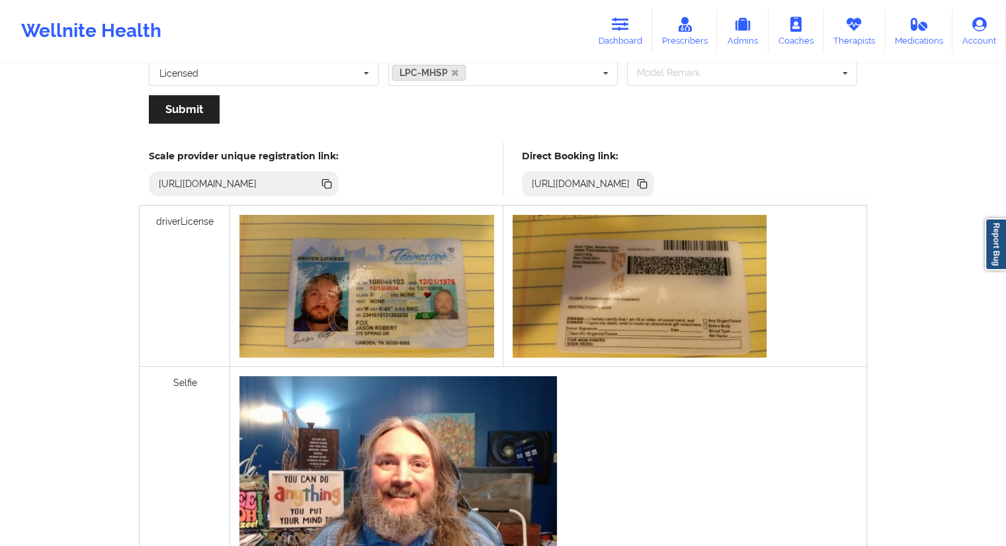
scroll to position [198, 0]
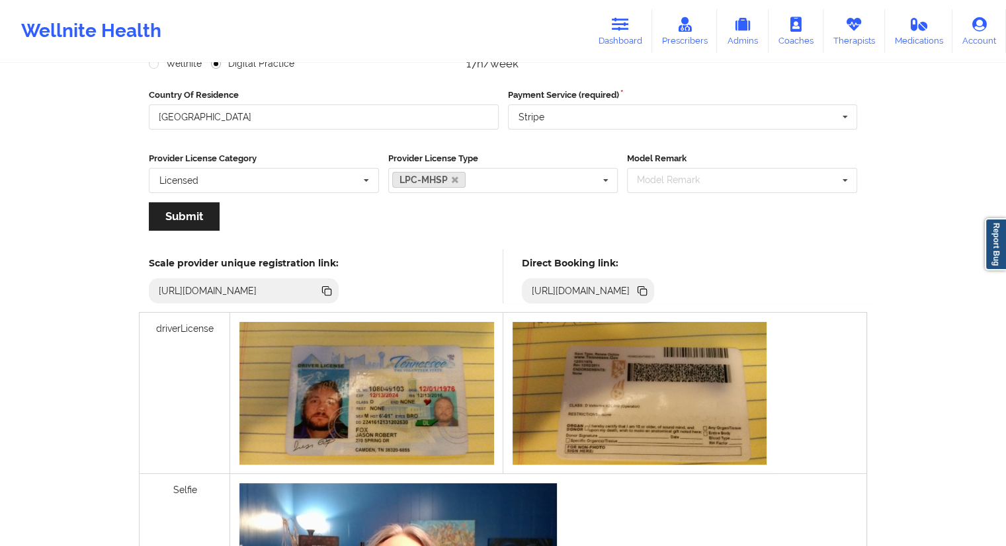
click at [655, 301] on div "[URL][DOMAIN_NAME]" at bounding box center [588, 290] width 133 height 25
click at [650, 296] on icon at bounding box center [642, 291] width 15 height 15
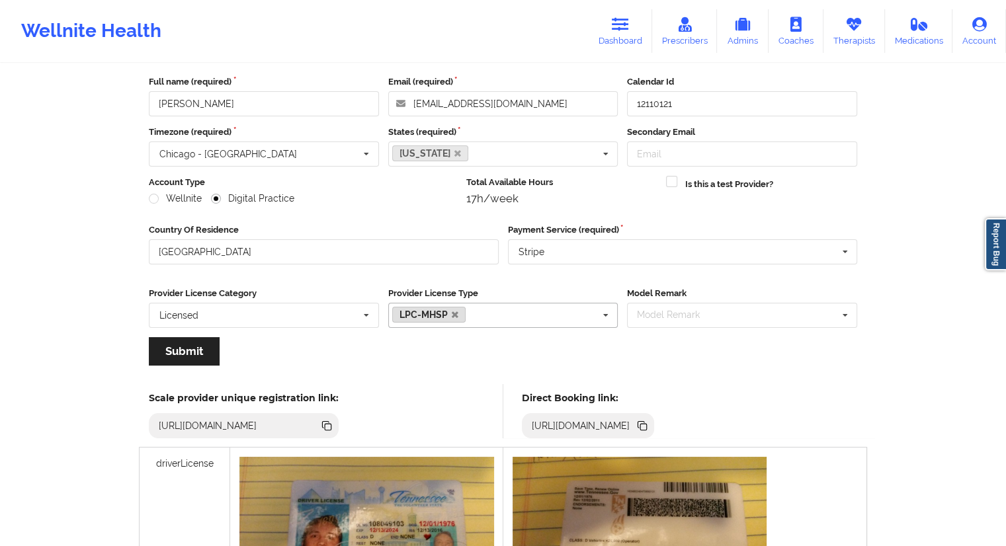
scroll to position [0, 0]
